Goal: Task Accomplishment & Management: Manage account settings

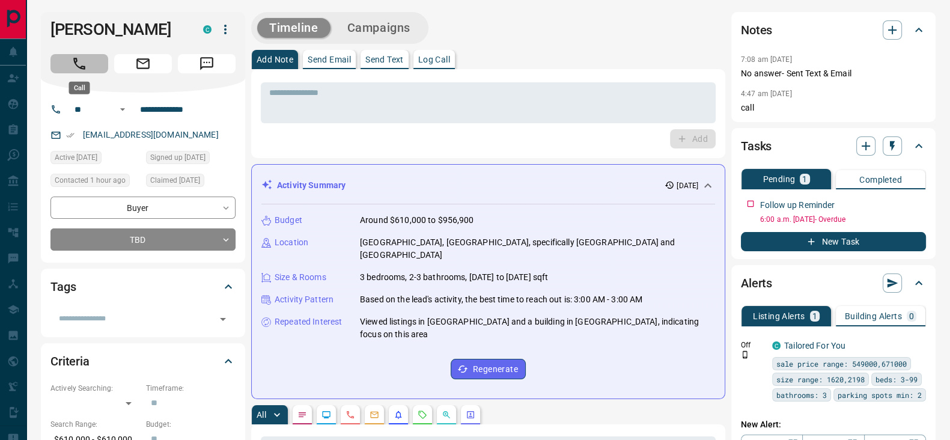
click at [80, 67] on icon "Call" at bounding box center [79, 64] width 12 height 12
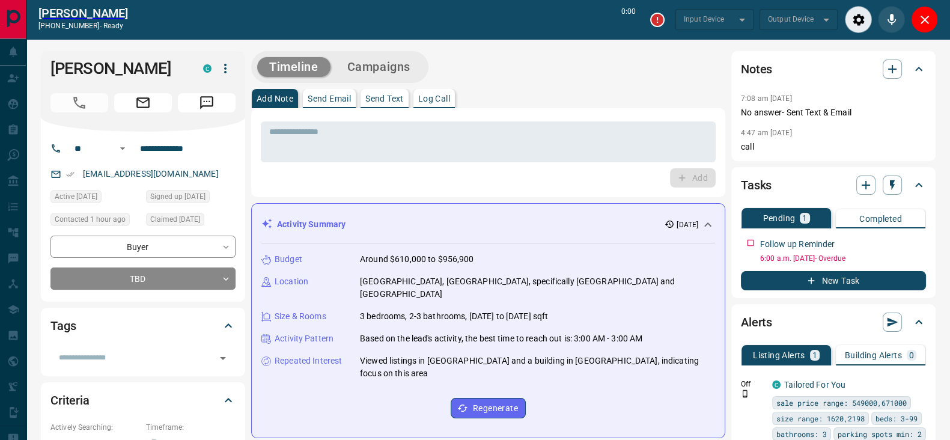
type input "*******"
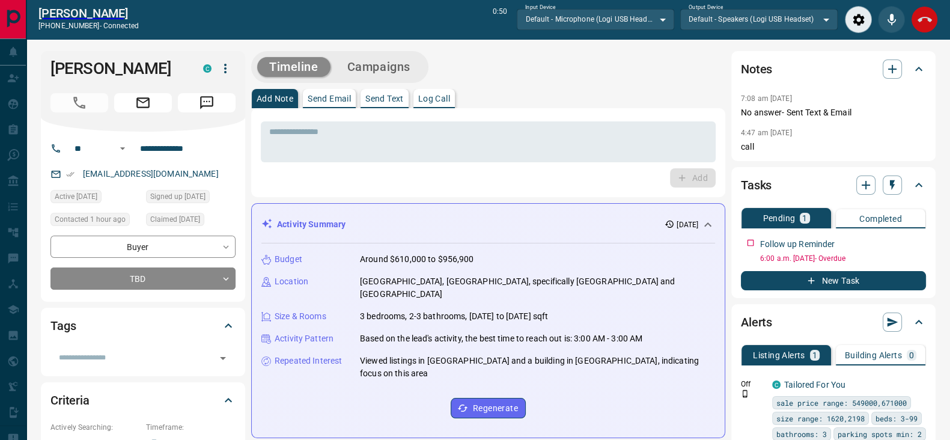
click at [930, 9] on div "[PERSON_NAME] [PHONE_NUMBER] - connected 0:50 Input Device Default - Microphone…" at bounding box center [487, 19] width 923 height 39
click at [930, 10] on button "End Call" at bounding box center [924, 19] width 27 height 27
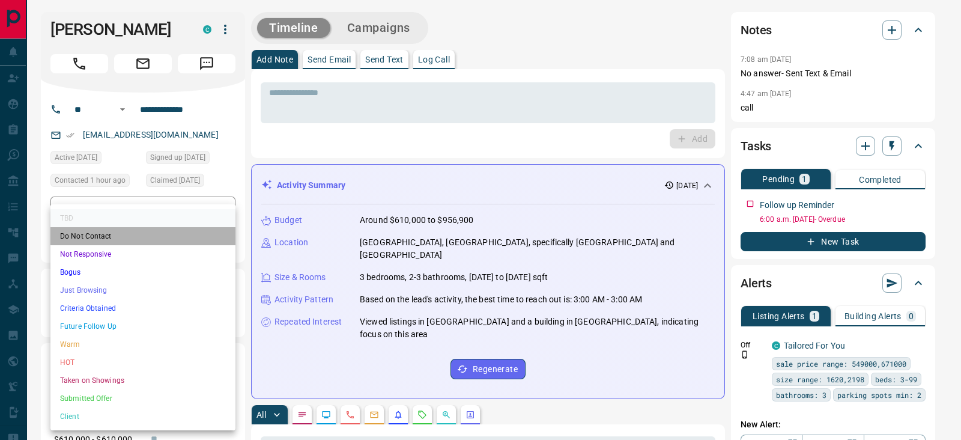
click at [96, 235] on li "Do Not Contact" at bounding box center [142, 236] width 185 height 18
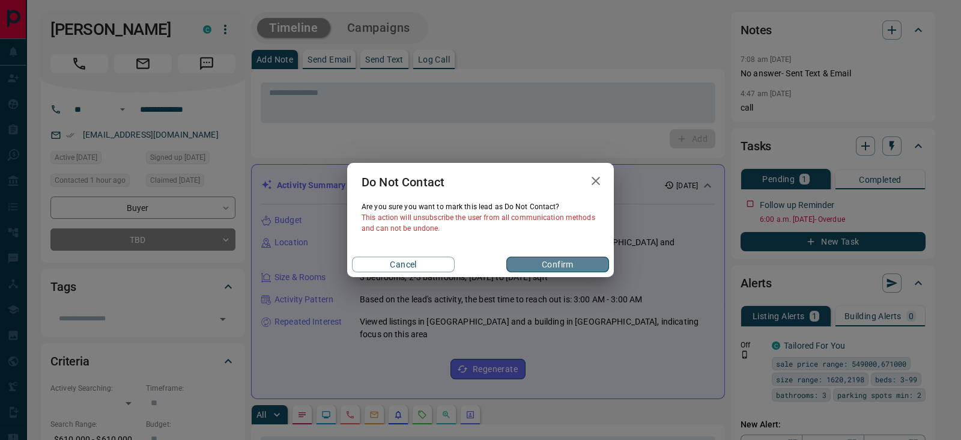
drag, startPoint x: 554, startPoint y: 264, endPoint x: 550, endPoint y: 253, distance: 11.6
click at [554, 265] on button "Confirm" at bounding box center [557, 264] width 103 height 16
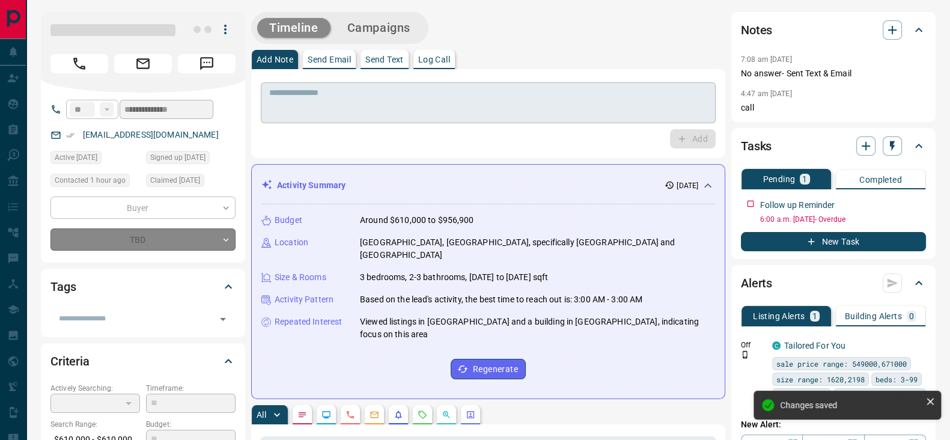
type input "*"
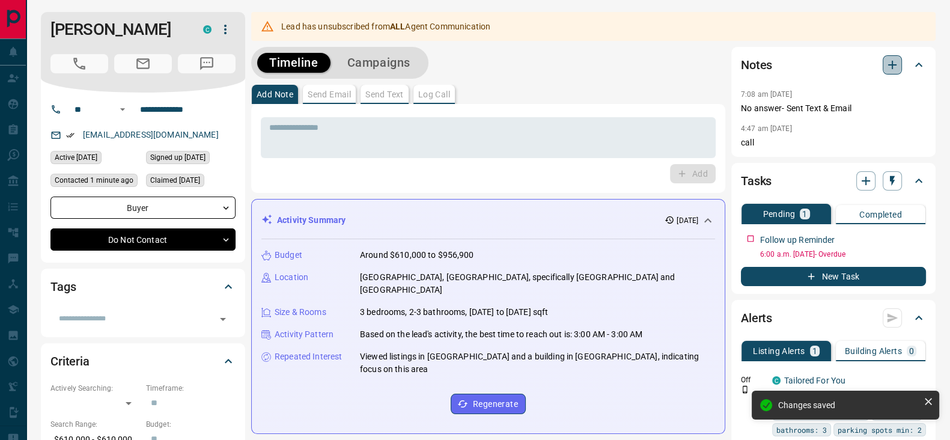
click at [889, 67] on icon "button" at bounding box center [892, 65] width 14 height 14
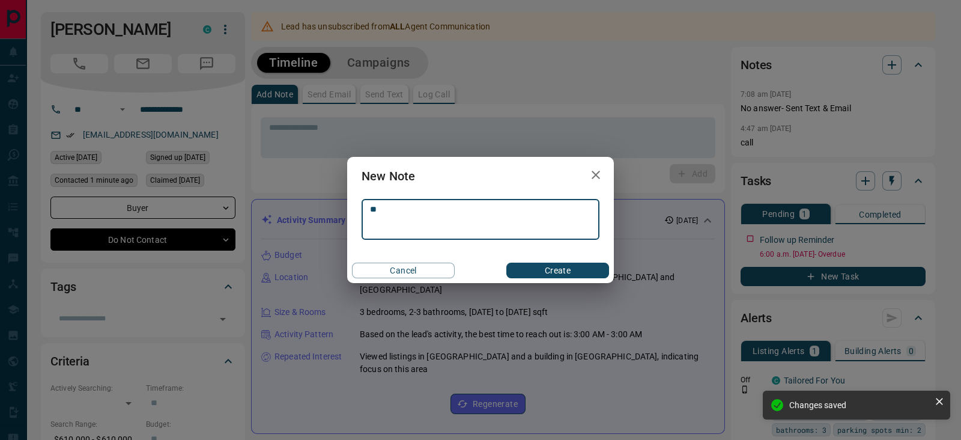
type textarea "*"
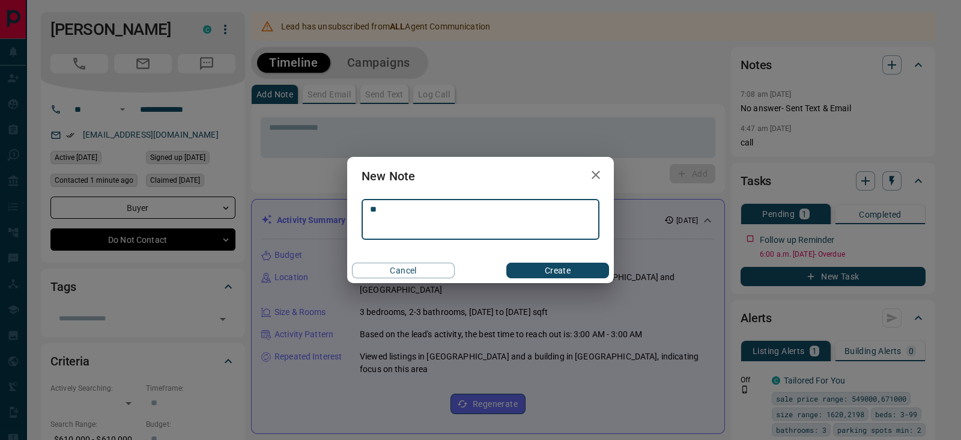
type textarea "*"
type textarea "**********"
click at [548, 265] on button "Create" at bounding box center [557, 271] width 103 height 16
